Goal: Information Seeking & Learning: Learn about a topic

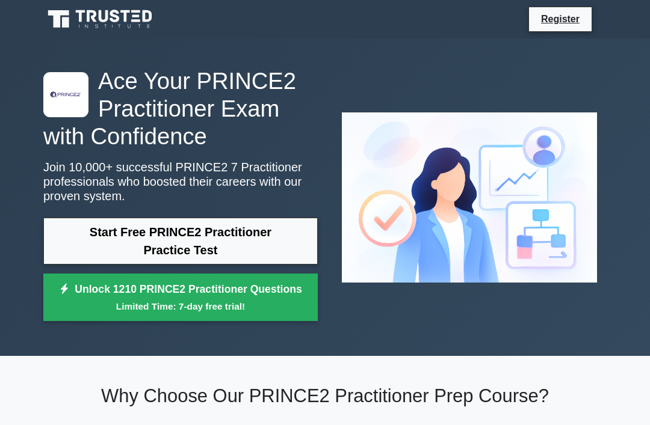
click at [164, 236] on link "Start Free PRINCE2 Practitioner Practice Test" at bounding box center [180, 241] width 274 height 47
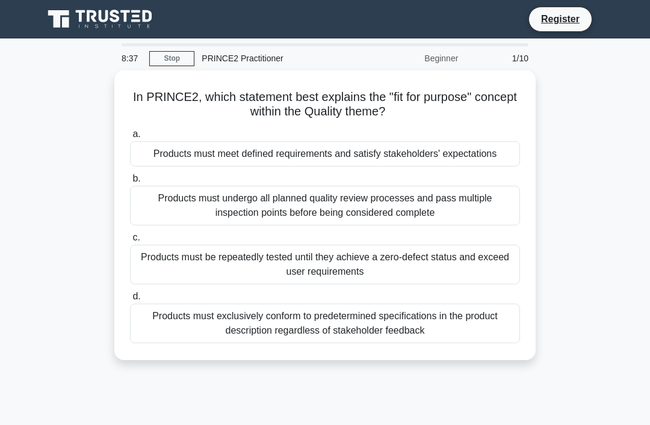
click at [400, 153] on div "Products must meet defined requirements and satisfy stakeholders' expectations" at bounding box center [325, 153] width 390 height 25
click at [130, 138] on input "a. Products must meet defined requirements and satisfy stakeholders' expectatio…" at bounding box center [130, 135] width 0 height 8
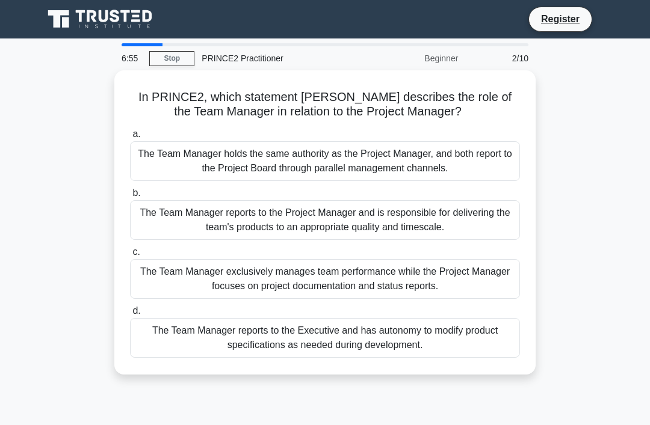
click at [237, 221] on div "The Team Manager reports to the Project Manager and is responsible for deliveri…" at bounding box center [325, 220] width 390 height 40
click at [130, 197] on input "b. The Team Manager reports to the Project Manager and is responsible for deliv…" at bounding box center [130, 193] width 0 height 8
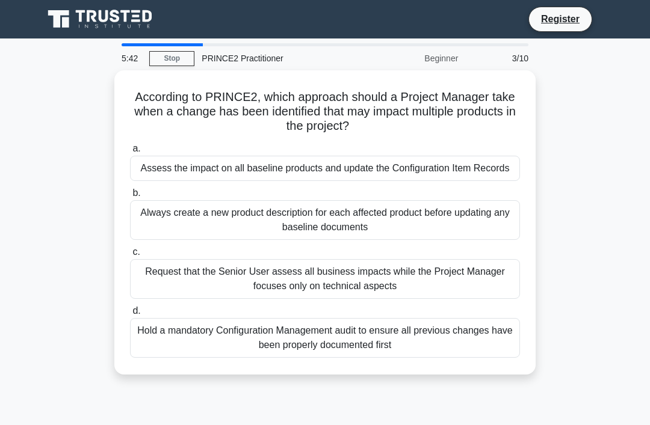
click at [363, 170] on div "Assess the impact on all baseline products and update the Configuration Item Re…" at bounding box center [325, 168] width 390 height 25
click at [130, 153] on input "a. Assess the impact on all baseline products and update the Configuration Item…" at bounding box center [130, 149] width 0 height 8
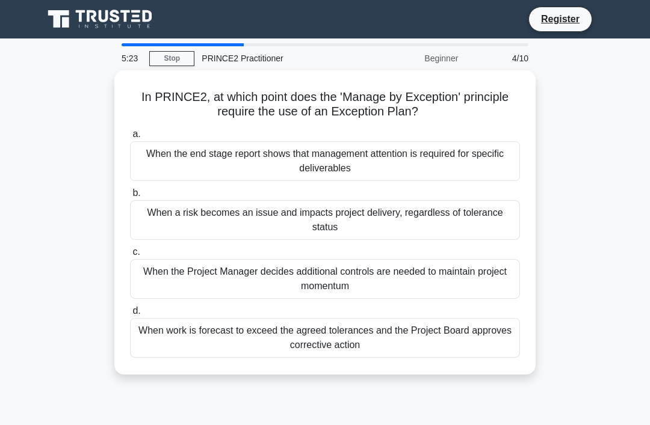
click at [317, 333] on div "When work is forecast to exceed the agreed tolerances and the Project Board app…" at bounding box center [325, 338] width 390 height 40
click at [130, 315] on input "d. When work is forecast to exceed the agreed tolerances and the Project Board …" at bounding box center [130, 311] width 0 height 8
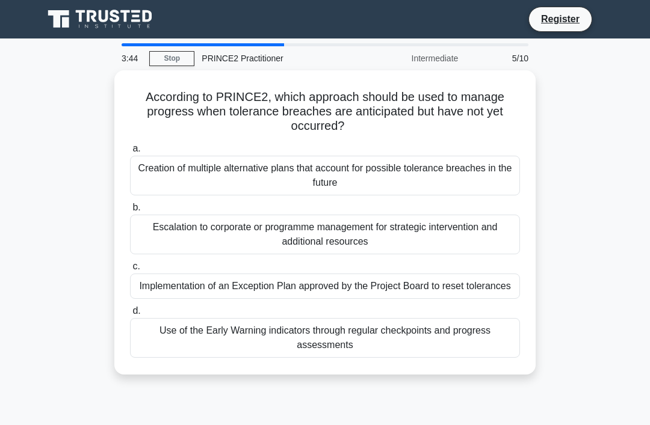
click at [250, 357] on div "Use of the Early Warning indicators through regular checkpoints and progress as…" at bounding box center [325, 338] width 390 height 40
click at [130, 315] on input "d. Use of the Early Warning indicators through regular checkpoints and progress…" at bounding box center [130, 311] width 0 height 8
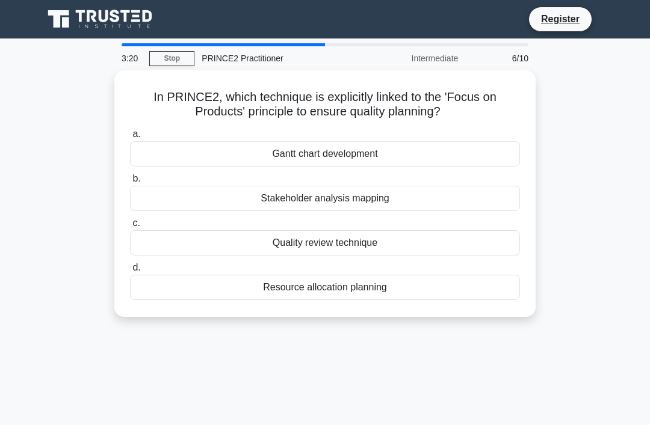
click at [378, 249] on div "Quality review technique" at bounding box center [325, 242] width 390 height 25
click at [130, 227] on input "c. Quality review technique" at bounding box center [130, 224] width 0 height 8
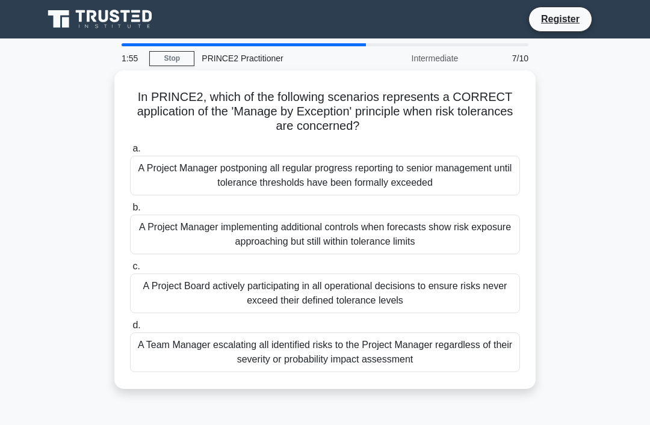
click at [445, 169] on div "A Project Manager postponing all regular progress reporting to senior managemen…" at bounding box center [325, 176] width 390 height 40
click at [130, 153] on input "a. A Project Manager postponing all regular progress reporting to senior manage…" at bounding box center [130, 149] width 0 height 8
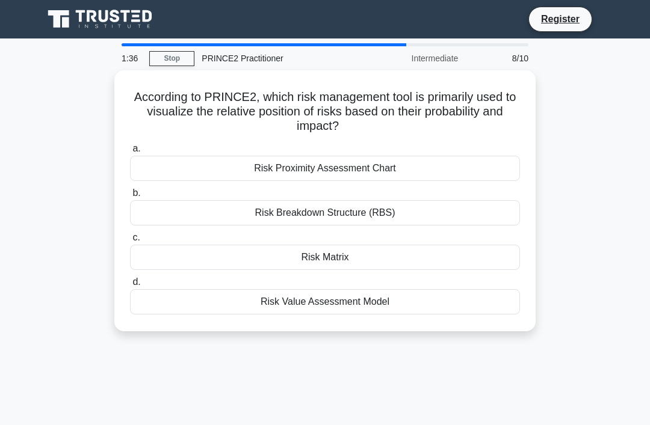
click at [376, 251] on div "Risk Matrix" at bounding box center [325, 257] width 390 height 25
click at [130, 242] on input "c. Risk Matrix" at bounding box center [130, 238] width 0 height 8
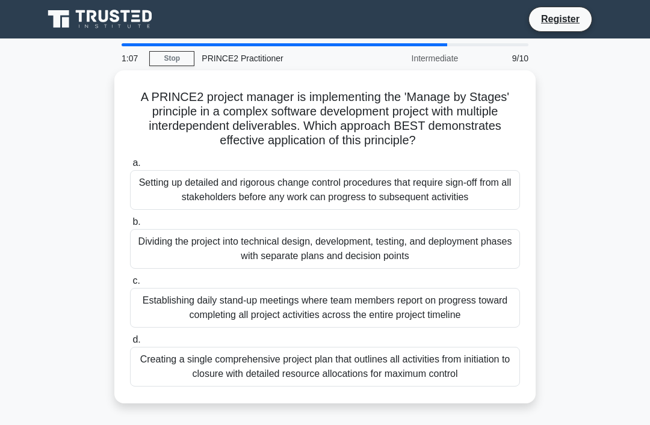
click at [324, 387] on div "Creating a single comprehensive project plan that outlines all activities from …" at bounding box center [325, 367] width 390 height 40
click at [130, 344] on input "d. Creating a single comprehensive project plan that outlines all activities fr…" at bounding box center [130, 340] width 0 height 8
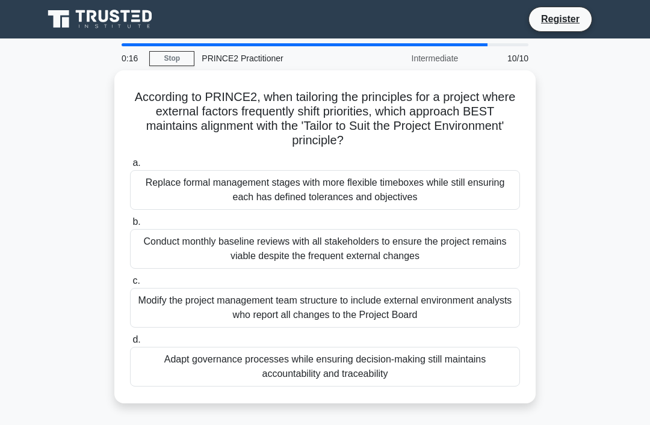
click at [413, 245] on div "Conduct monthly baseline reviews with all stakeholders to ensure the project re…" at bounding box center [325, 249] width 390 height 40
click at [130, 226] on input "b. Conduct monthly baseline reviews with all stakeholders to ensure the project…" at bounding box center [130, 222] width 0 height 8
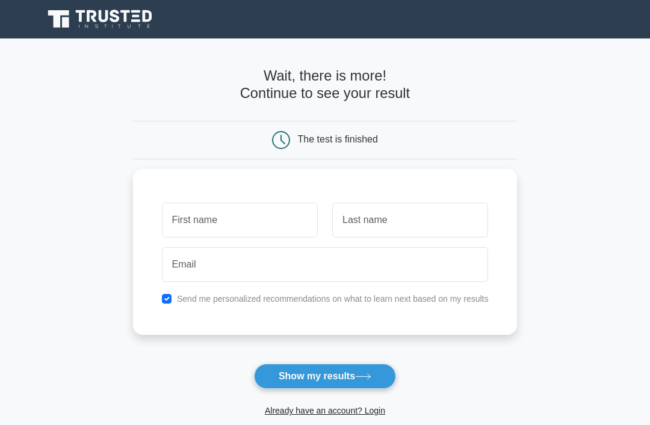
click at [242, 232] on input "text" at bounding box center [240, 220] width 156 height 35
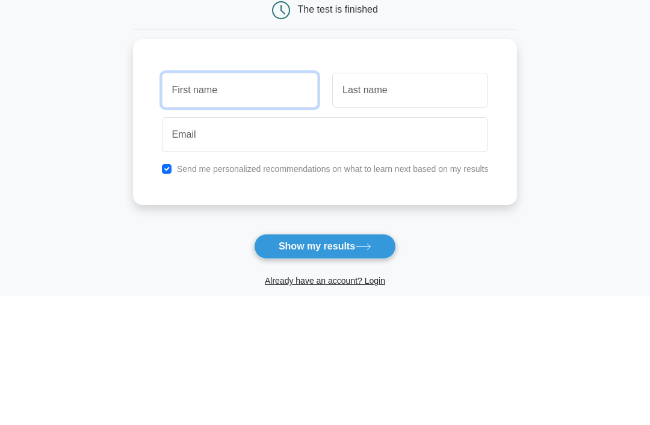
type input "[PERSON_NAME]"
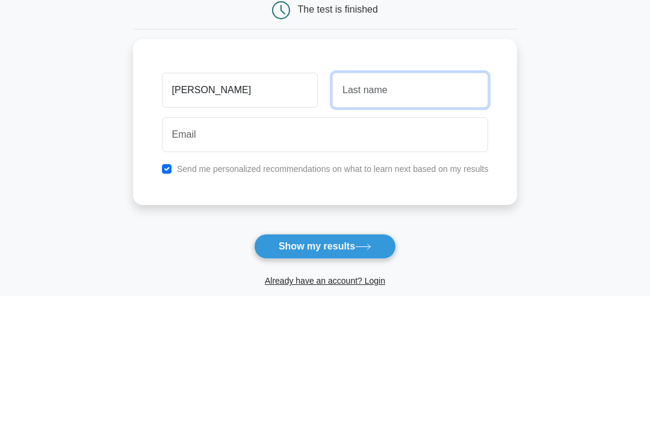
type input "Huggins"
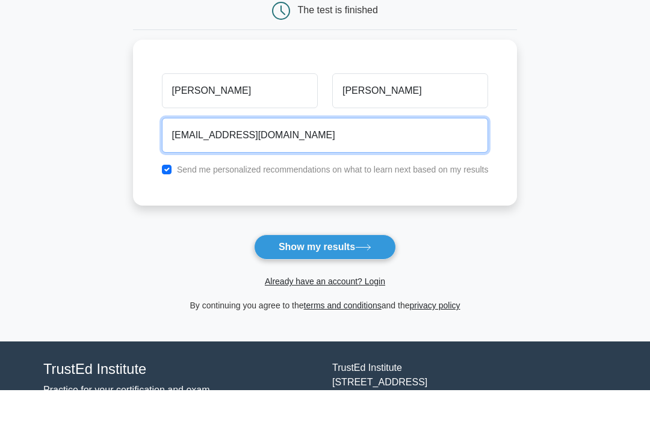
scroll to position [101, 0]
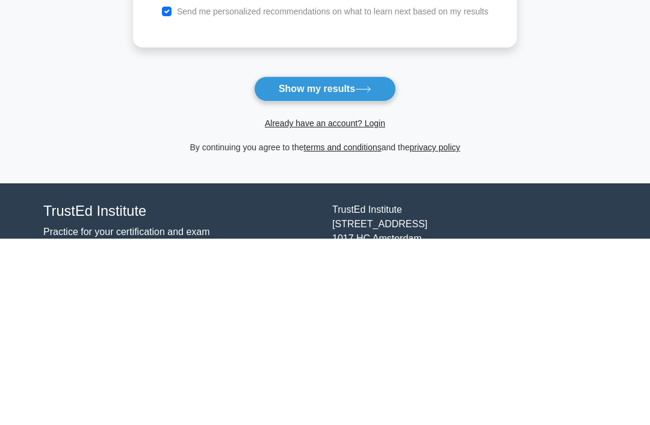
type input "aquapink87@yahoo.com"
click at [360, 263] on button "Show my results" at bounding box center [325, 275] width 142 height 25
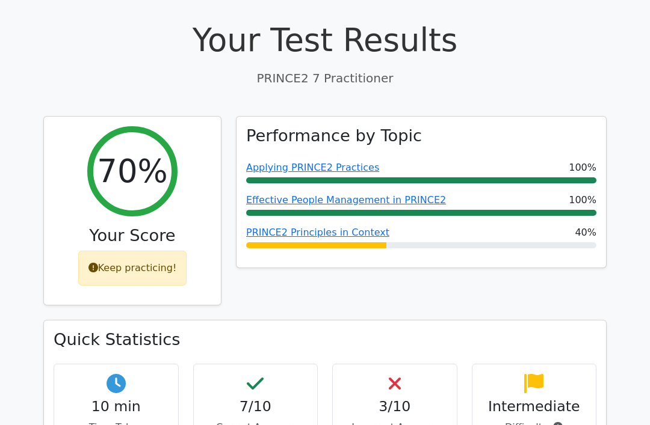
scroll to position [381, 0]
click at [237, 408] on h4 "7/10" at bounding box center [255, 406] width 105 height 17
click at [247, 383] on icon at bounding box center [255, 383] width 17 height 19
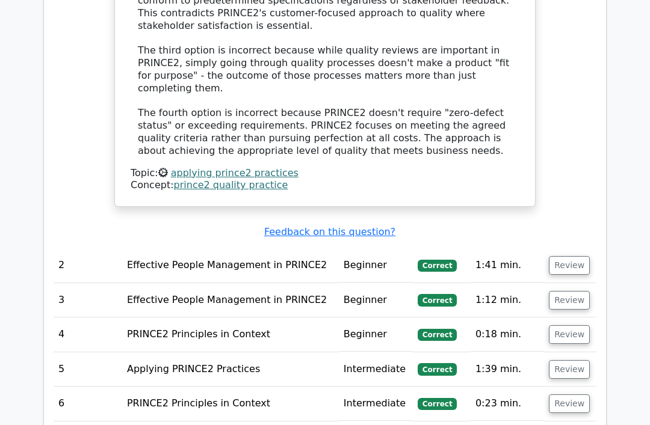
scroll to position [1403, 0]
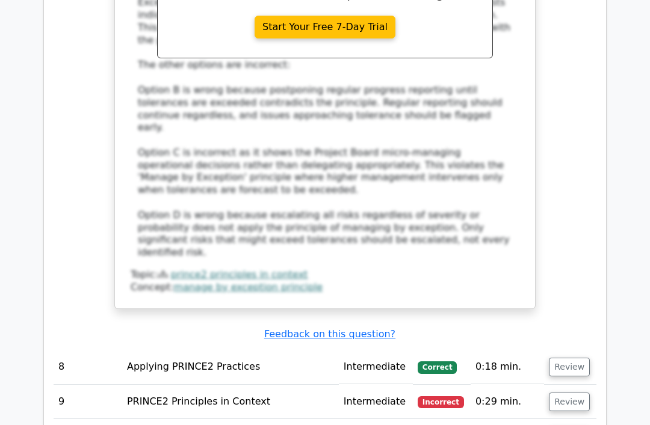
scroll to position [2260, 0]
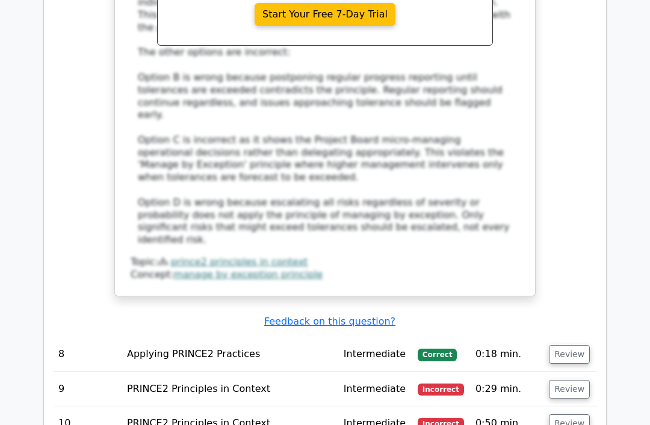
click at [567, 381] on button "Review" at bounding box center [569, 390] width 41 height 19
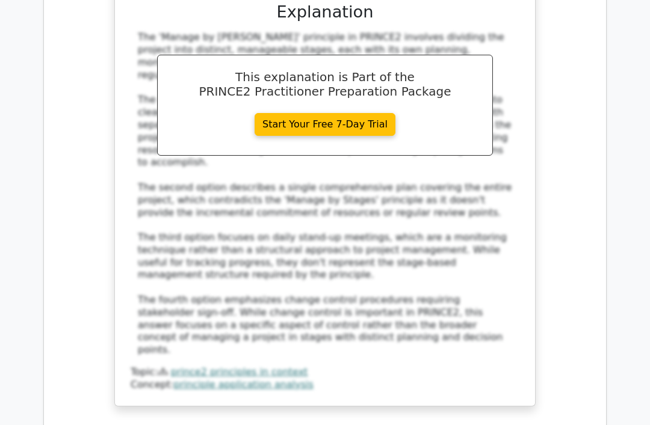
scroll to position [3031, 0]
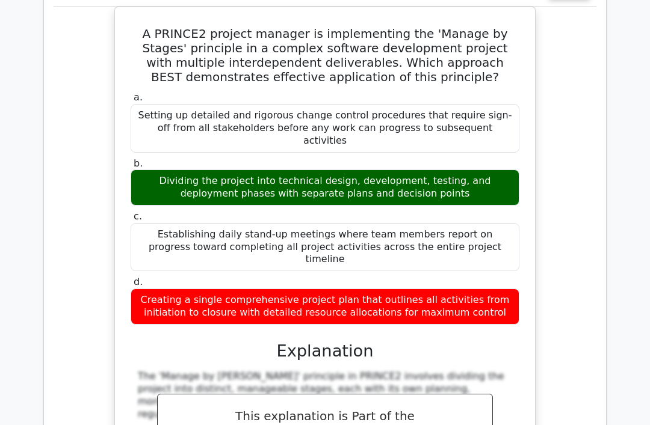
scroll to position [2661, 0]
